Goal: Task Accomplishment & Management: Use online tool/utility

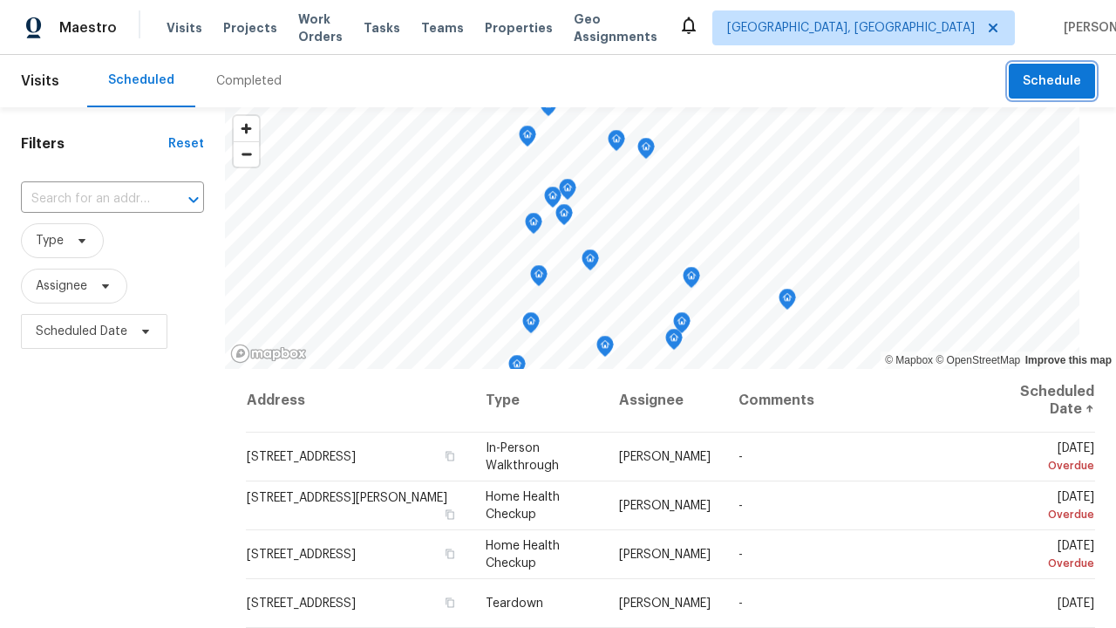
click at [1053, 81] on span "Schedule" at bounding box center [1052, 82] width 58 height 22
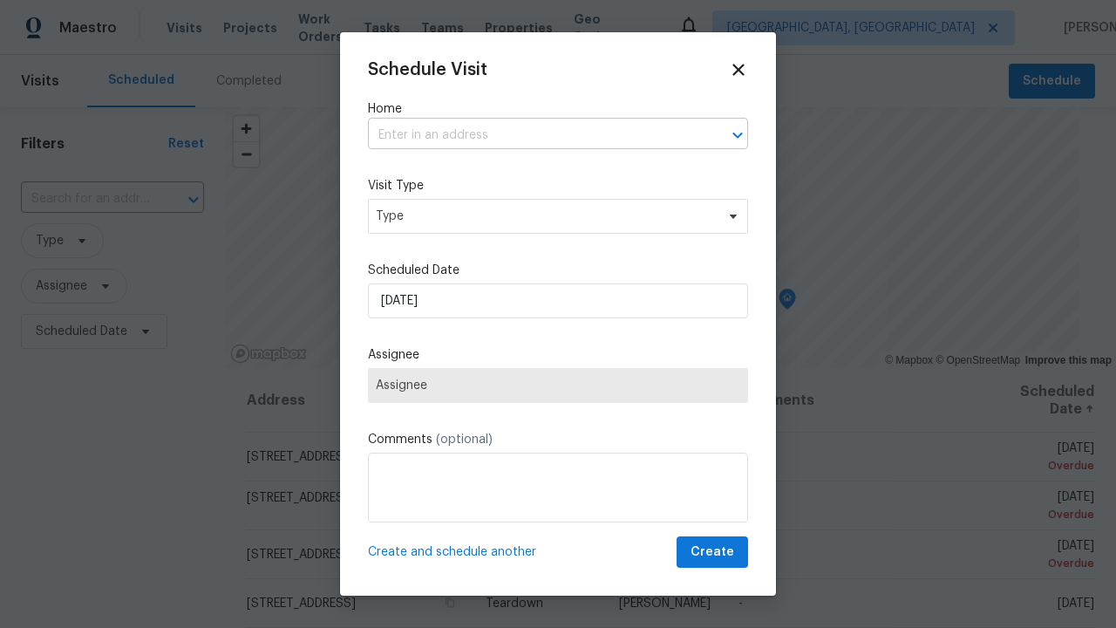
click at [534, 135] on input "text" at bounding box center [533, 135] width 331 height 27
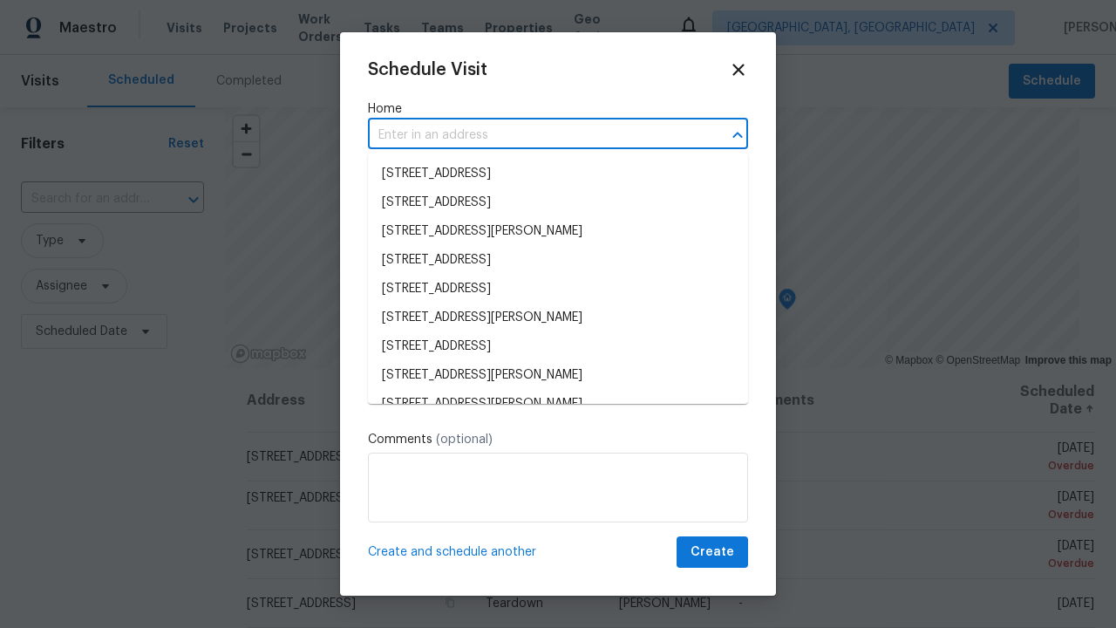
click at [558, 174] on li "[STREET_ADDRESS]" at bounding box center [558, 174] width 380 height 29
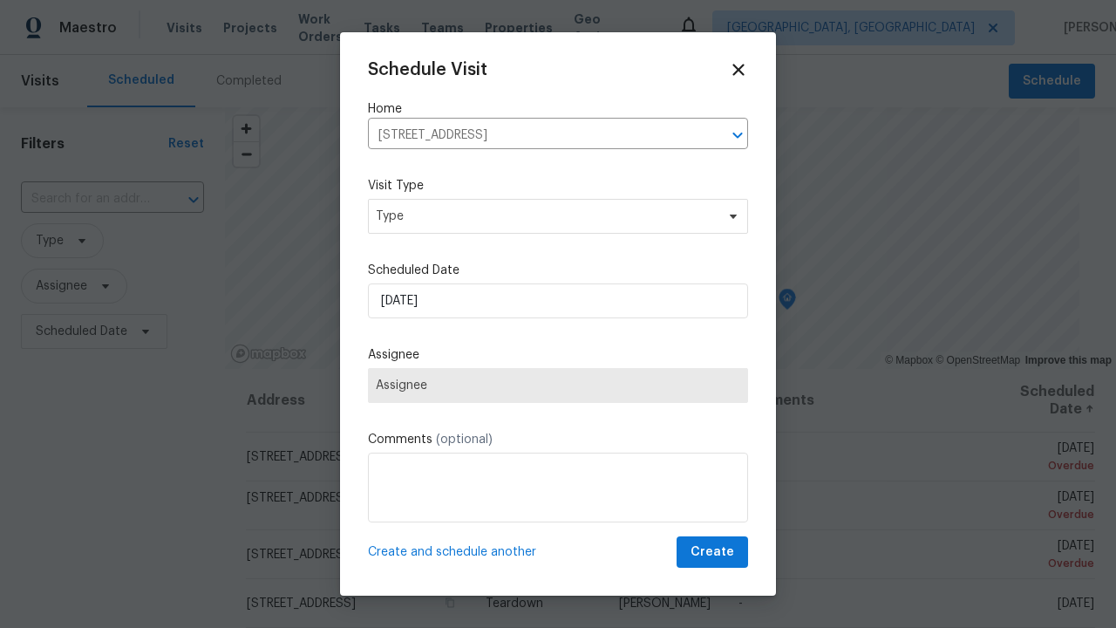
click at [545, 215] on span "Type" at bounding box center [545, 216] width 339 height 17
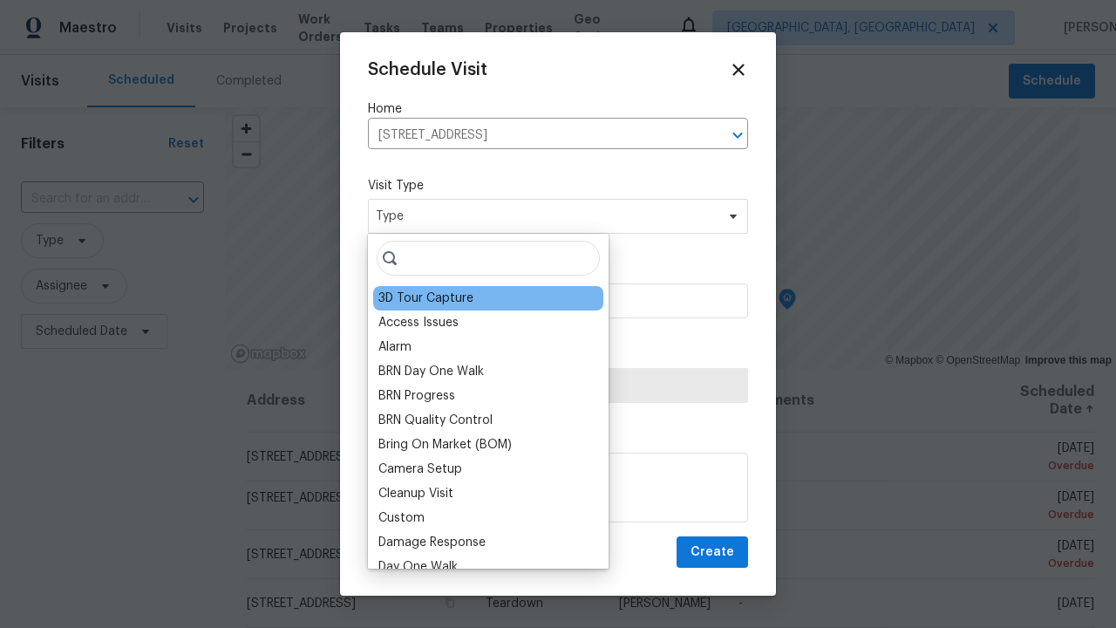
click at [425, 298] on div "3D Tour Capture" at bounding box center [425, 297] width 95 height 17
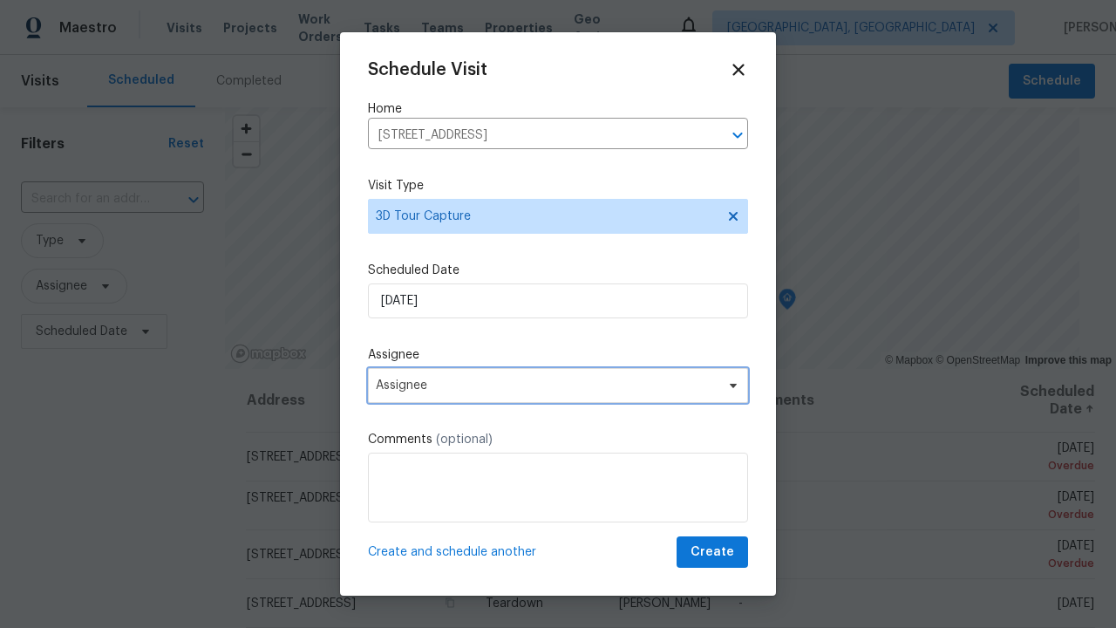
click at [547, 384] on span "Assignee" at bounding box center [547, 385] width 342 height 14
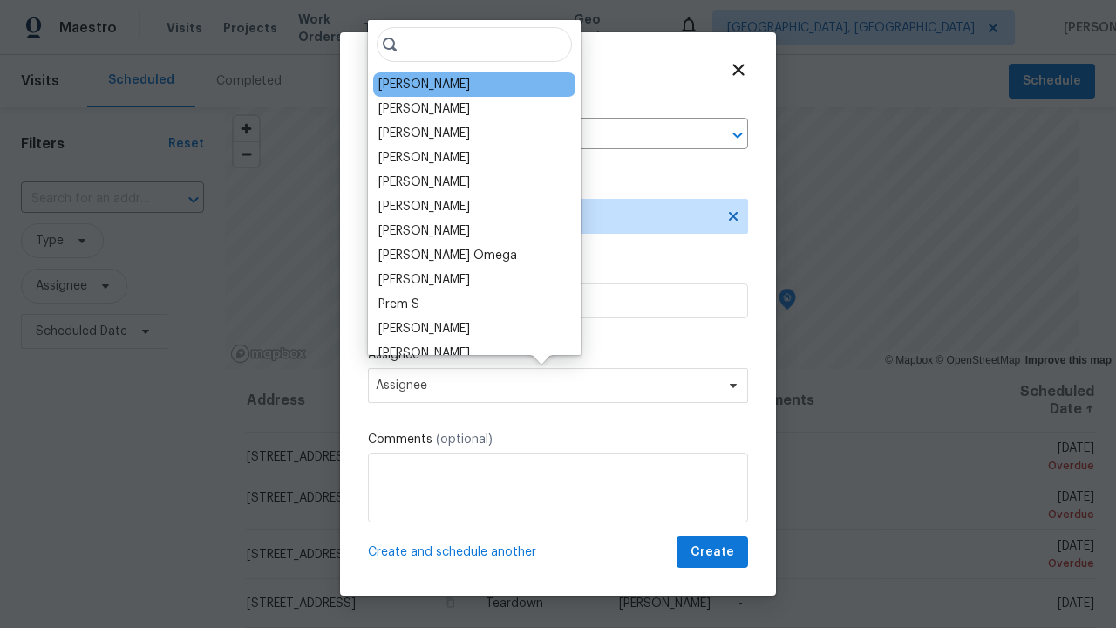
click at [413, 85] on div "[PERSON_NAME]" at bounding box center [424, 84] width 92 height 17
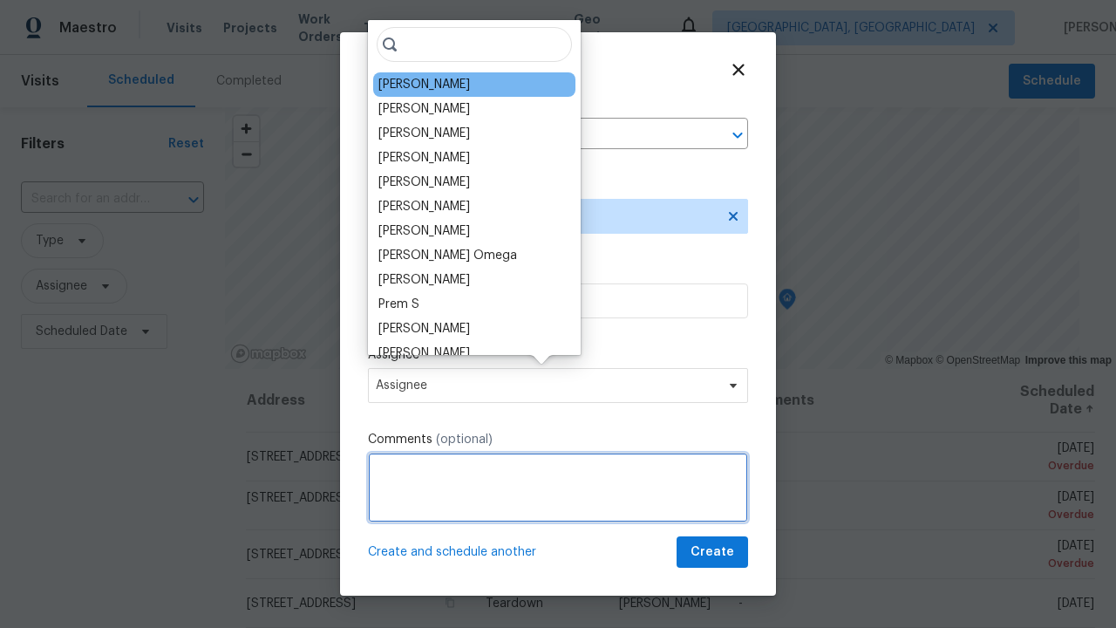
type textarea "Scheduling"
